Goal: Task Accomplishment & Management: Use online tool/utility

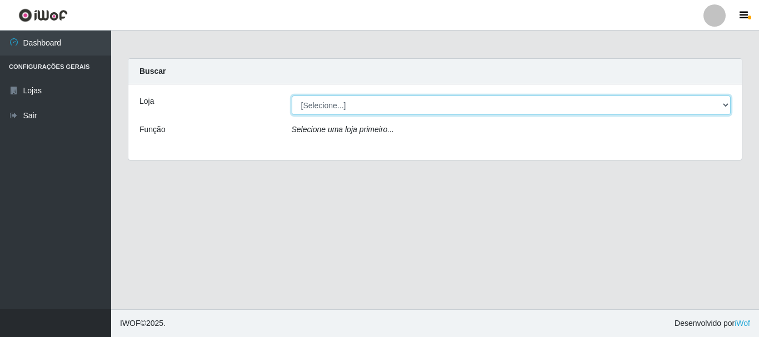
click at [725, 102] on select "[Selecione...] [GEOGRAPHIC_DATA] [GEOGRAPHIC_DATA]" at bounding box center [511, 105] width 439 height 19
select select "64"
click at [292, 96] on select "[Selecione...] [GEOGRAPHIC_DATA] [GEOGRAPHIC_DATA]" at bounding box center [511, 105] width 439 height 19
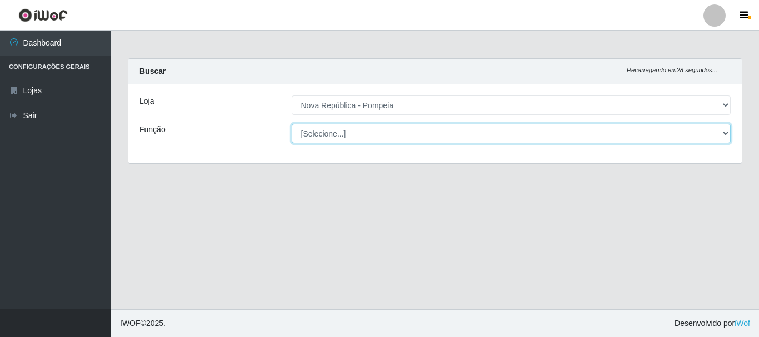
click at [724, 131] on select "[Selecione...] Balconista Operador de Caixa Recepcionista Repositor" at bounding box center [511, 133] width 439 height 19
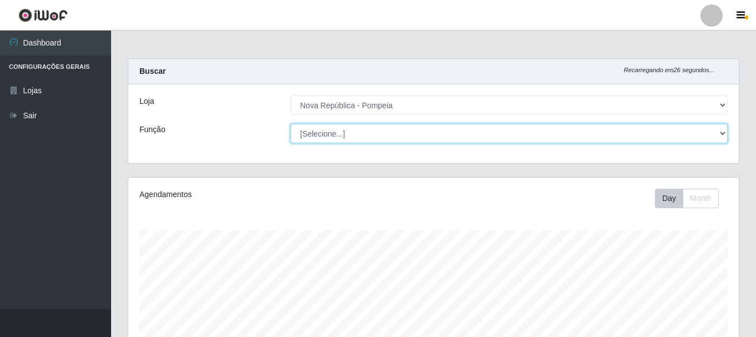
scroll to position [231, 610]
select select "22"
click at [290, 124] on select "[Selecione...] Balconista Operador de Caixa Recepcionista Repositor" at bounding box center [508, 133] width 437 height 19
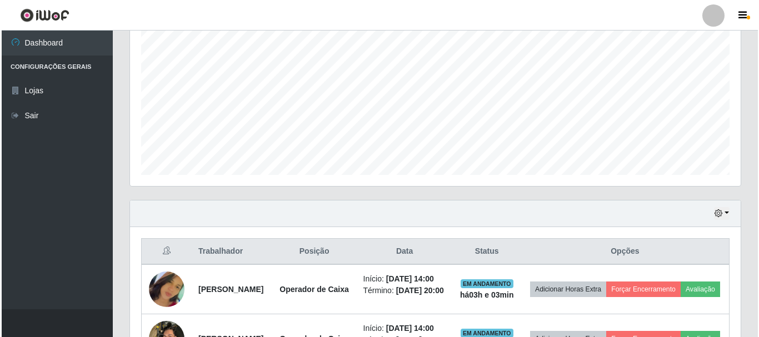
scroll to position [480, 0]
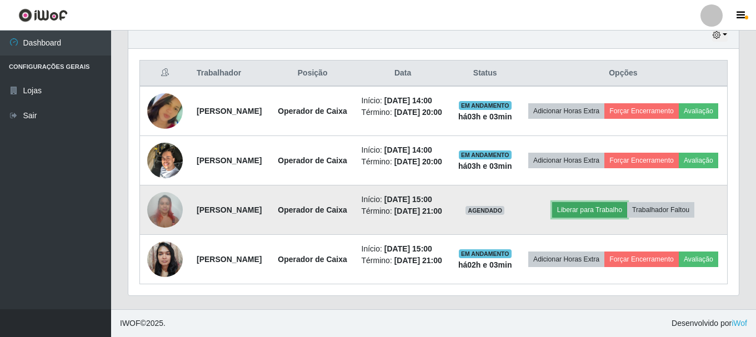
click at [604, 202] on button "Liberar para Trabalho" at bounding box center [589, 210] width 75 height 16
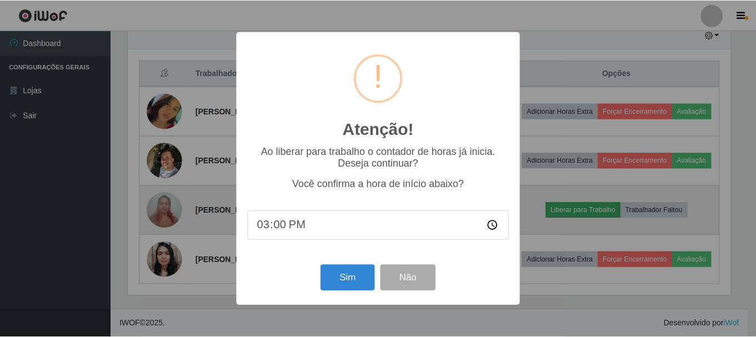
scroll to position [231, 605]
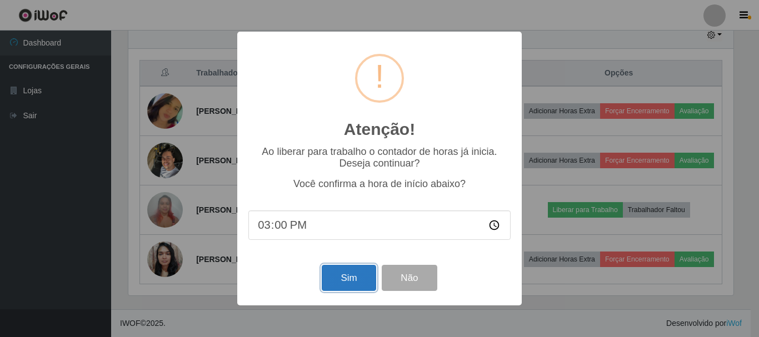
click at [340, 278] on button "Sim" at bounding box center [349, 278] width 54 height 26
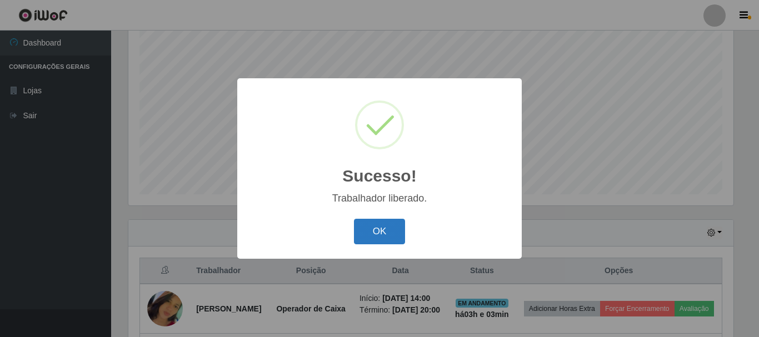
click at [392, 242] on button "OK" at bounding box center [380, 232] width 52 height 26
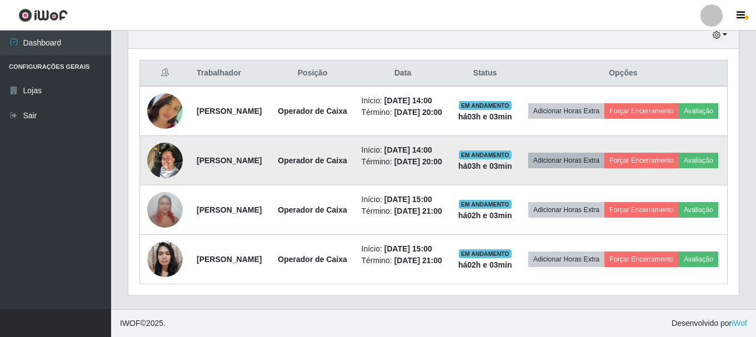
scroll to position [480, 0]
